Goal: Book appointment/travel/reservation

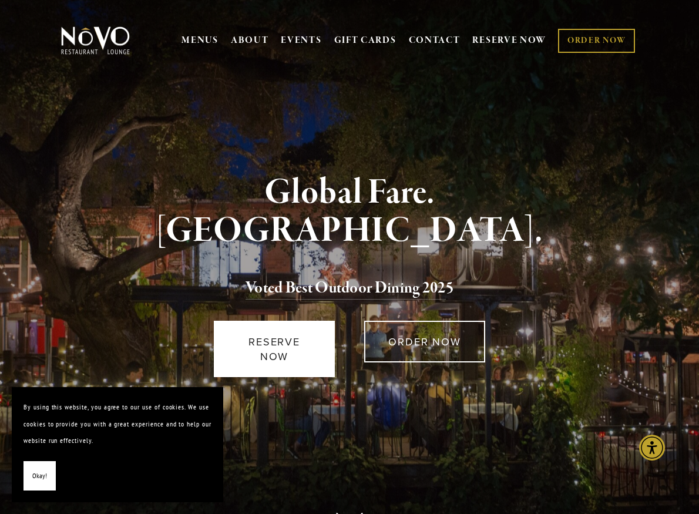
click at [286, 328] on link "RESERVE NOW" at bounding box center [274, 349] width 120 height 56
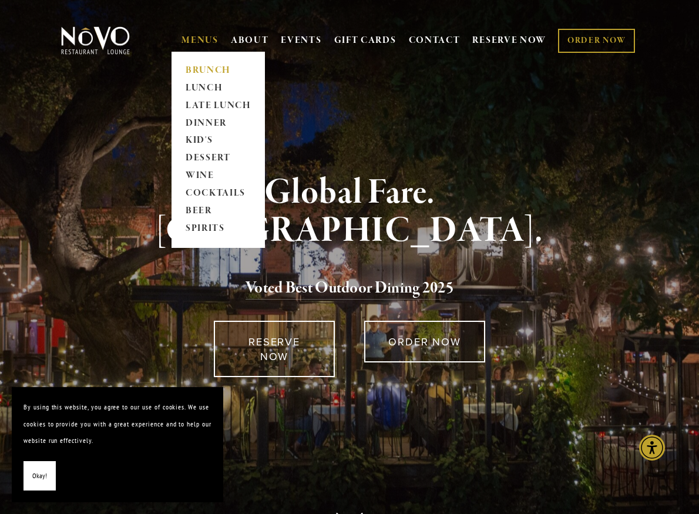
click at [201, 67] on link "BRUNCH" at bounding box center [217, 71] width 73 height 18
click at [205, 83] on link "LUNCH" at bounding box center [217, 88] width 73 height 18
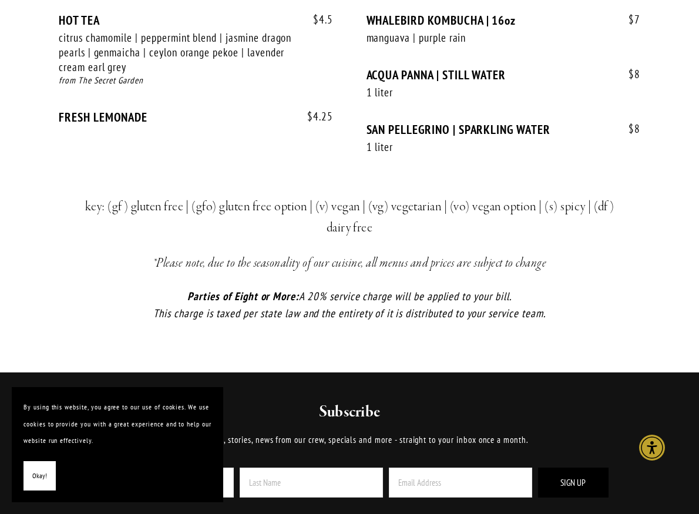
scroll to position [2686, 0]
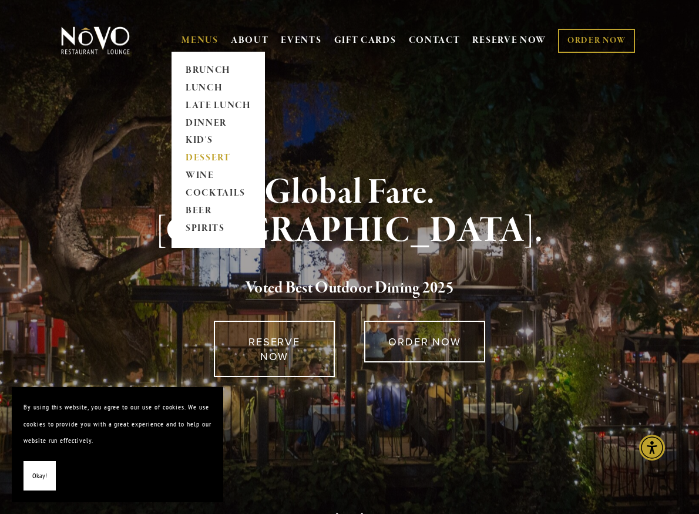
click at [207, 153] on link "DESSERT" at bounding box center [217, 159] width 73 height 18
